Goal: Transaction & Acquisition: Download file/media

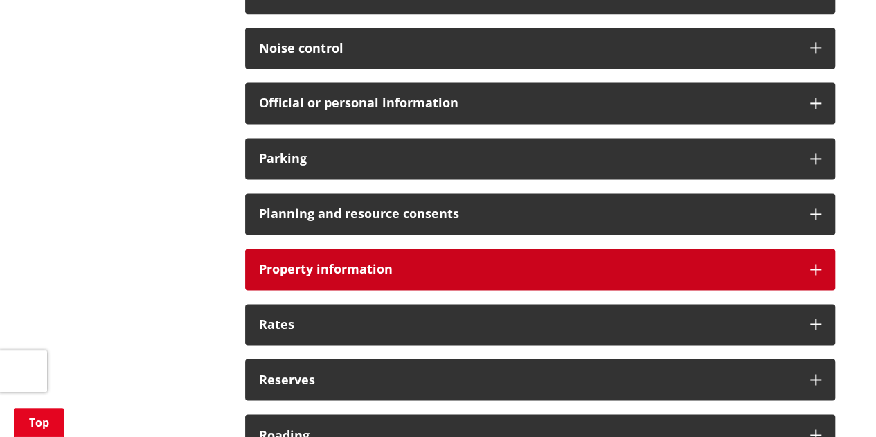
scroll to position [969, 0]
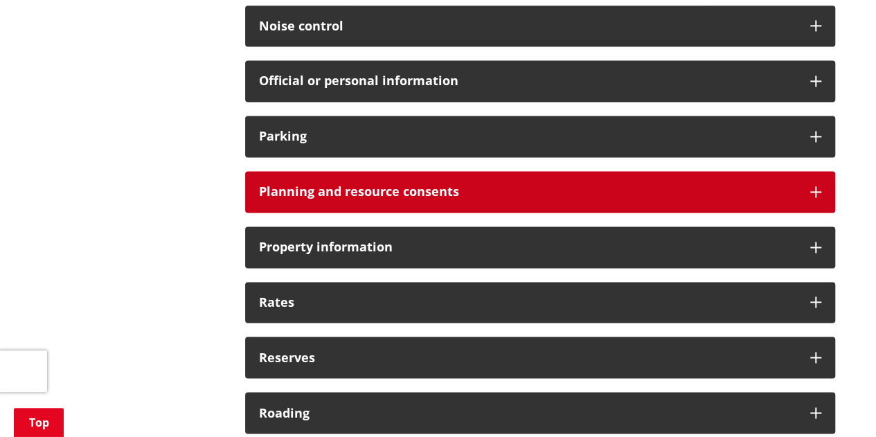
click at [361, 206] on div "Planning and resource consents" at bounding box center [540, 192] width 590 height 42
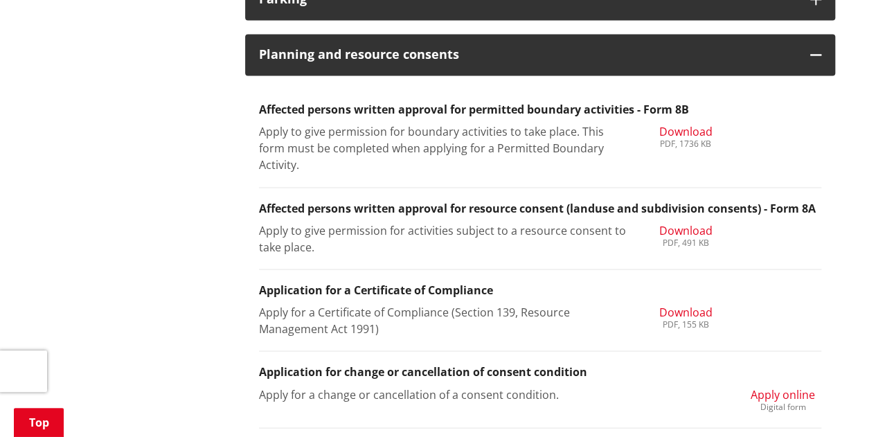
scroll to position [1107, 0]
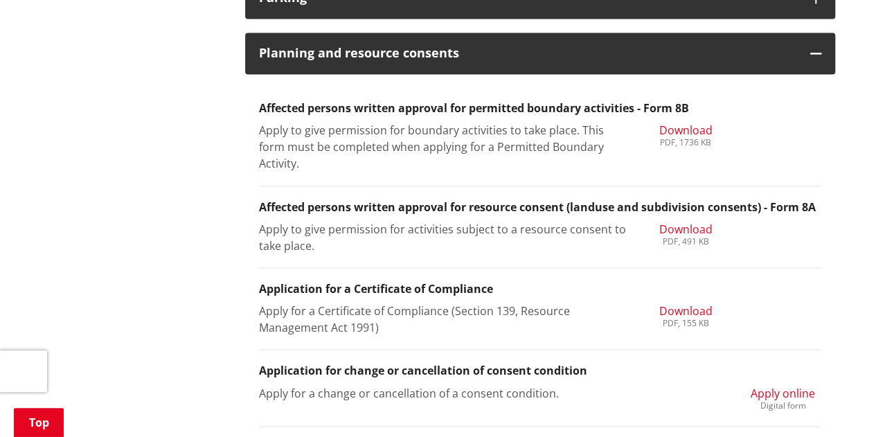
click at [685, 230] on span "Download" at bounding box center [684, 228] width 53 height 15
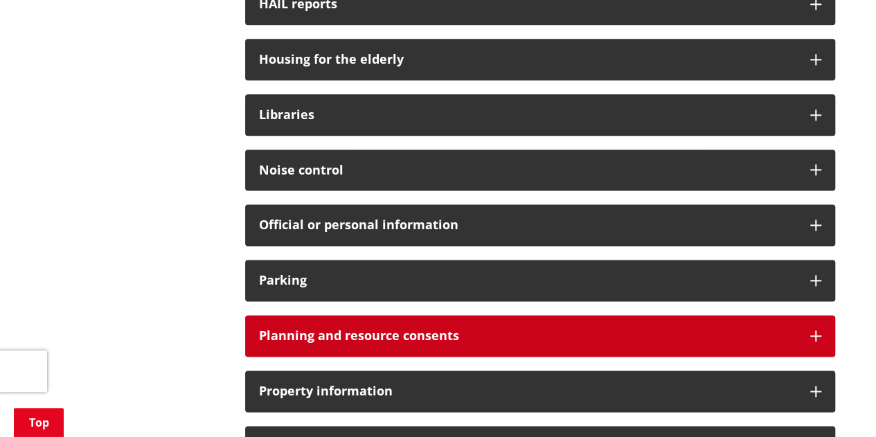
scroll to position [900, 0]
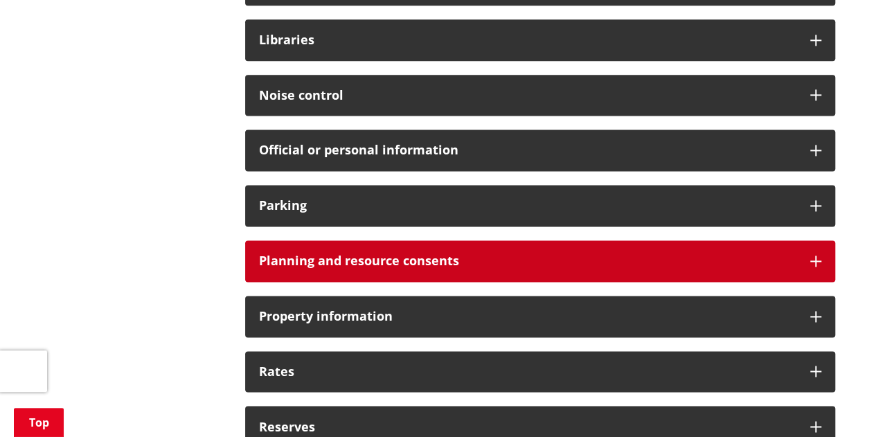
click at [316, 260] on h3 "Planning and resource consents" at bounding box center [527, 261] width 537 height 14
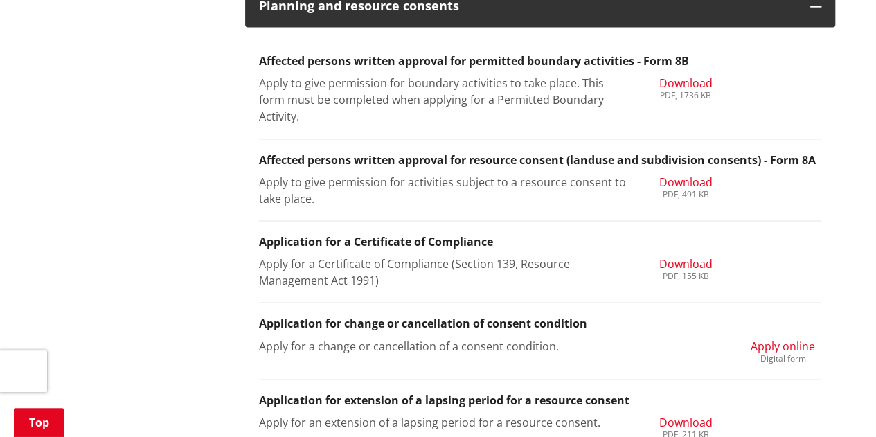
scroll to position [1177, 0]
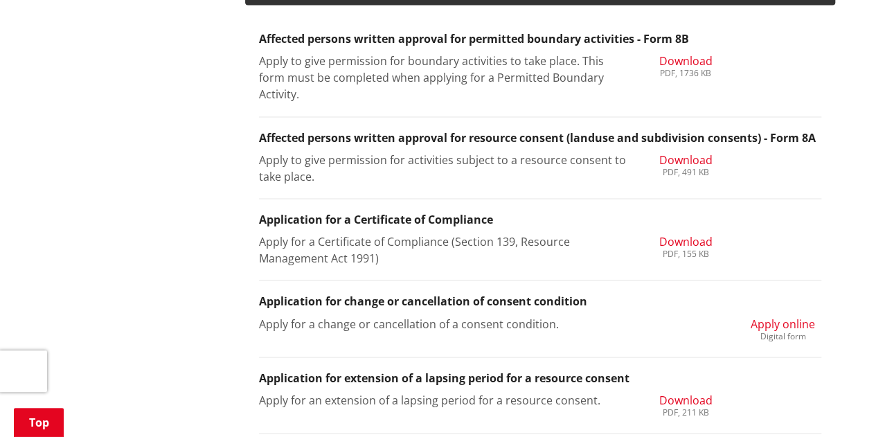
click at [688, 156] on span "Download" at bounding box center [684, 159] width 53 height 15
